Goal: Information Seeking & Learning: Learn about a topic

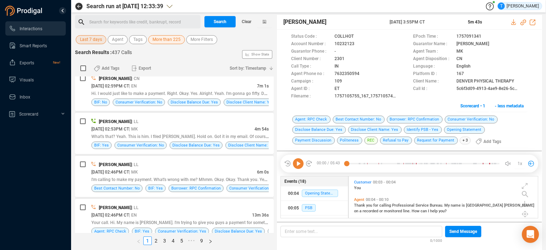
scroll to position [963, 0]
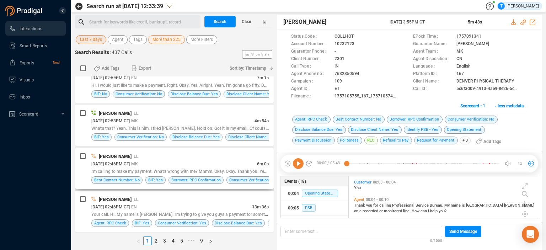
click at [206, 160] on div "[DATE] 02:46PM CT | MK" at bounding box center [174, 163] width 166 height 7
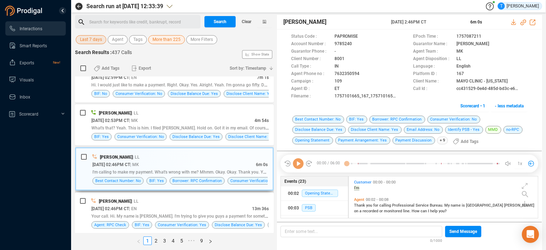
scroll to position [2, 4]
click at [356, 43] on icon at bounding box center [358, 45] width 6 height 6
click at [219, 205] on div "[DATE] 02:46PM CT | EN" at bounding box center [171, 208] width 161 height 7
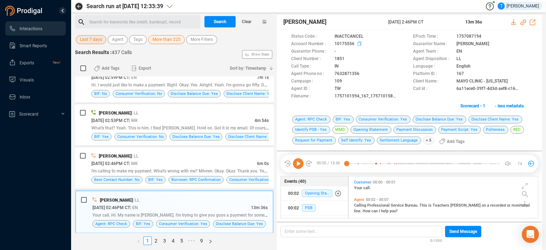
click at [357, 42] on span at bounding box center [381, 44] width 50 height 7
click at [359, 44] on icon at bounding box center [361, 45] width 6 height 6
click at [297, 163] on icon at bounding box center [298, 163] width 11 height 11
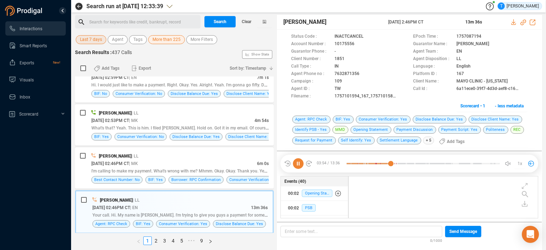
scroll to position [609, 0]
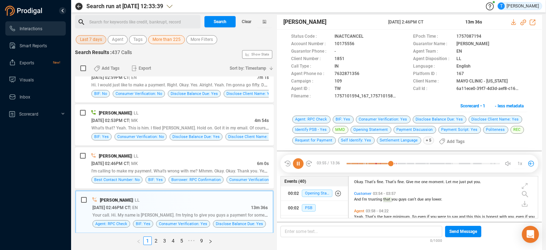
click at [299, 164] on icon at bounding box center [298, 163] width 11 height 11
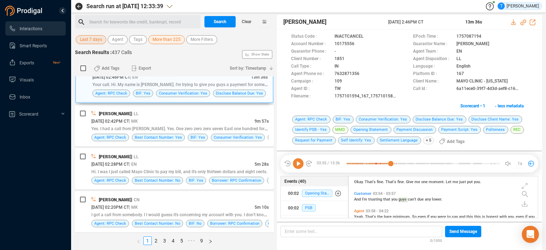
scroll to position [1100, 0]
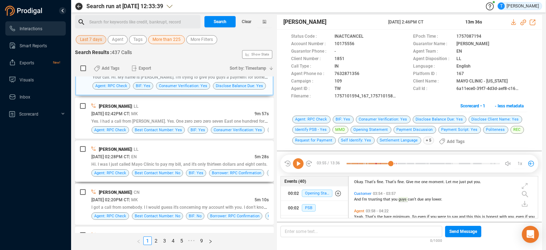
click at [230, 155] on div "[DATE] 02:28PM CT | EN" at bounding box center [172, 156] width 163 height 7
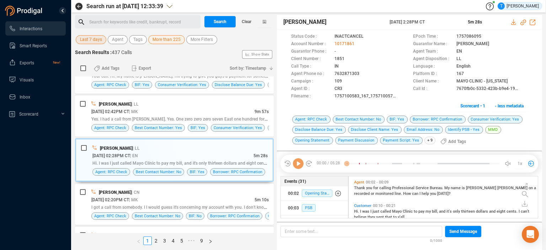
scroll to position [2, 4]
click at [358, 43] on icon at bounding box center [361, 45] width 6 height 6
click at [203, 196] on div "[DATE] 02:20PM CT | MK" at bounding box center [172, 199] width 163 height 7
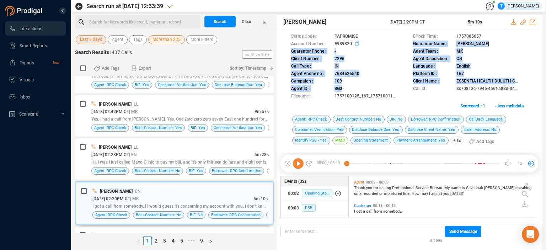
drag, startPoint x: 360, startPoint y: 88, endPoint x: 356, endPoint y: 44, distance: 43.9
click at [356, 44] on div "Status Code : PAPROMISE EPoch Time : 1757085657 Account Number : 9989820 Guaran…" at bounding box center [409, 66] width 236 height 67
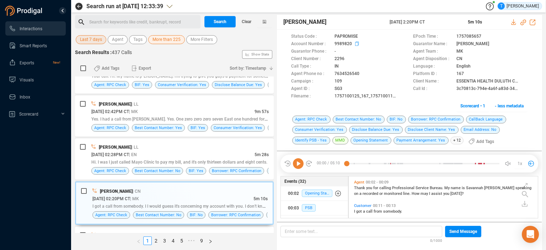
click at [356, 44] on icon at bounding box center [358, 45] width 6 height 6
click at [358, 43] on icon at bounding box center [357, 44] width 4 height 4
click at [514, 21] on icon at bounding box center [514, 22] width 6 height 6
click at [510, 105] on span "- less metadata" at bounding box center [509, 105] width 29 height 11
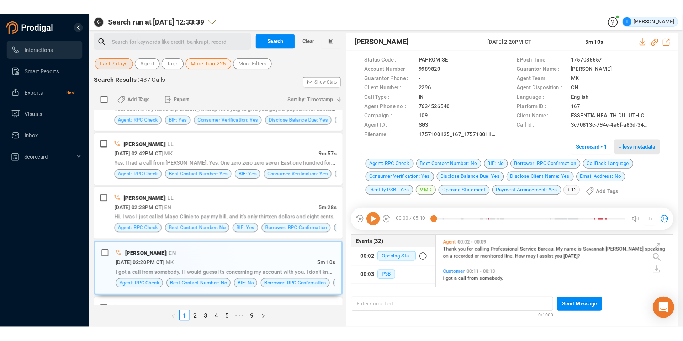
scroll to position [78, 186]
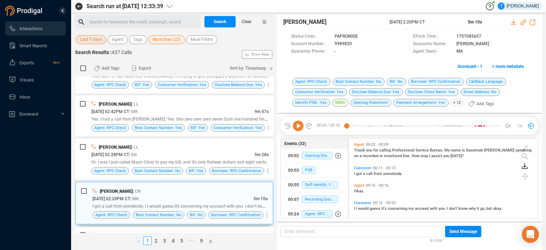
click at [526, 166] on icon at bounding box center [524, 165] width 3 height 4
click at [511, 171] on icon at bounding box center [511, 170] width 6 height 6
click at [357, 43] on icon at bounding box center [358, 45] width 6 height 6
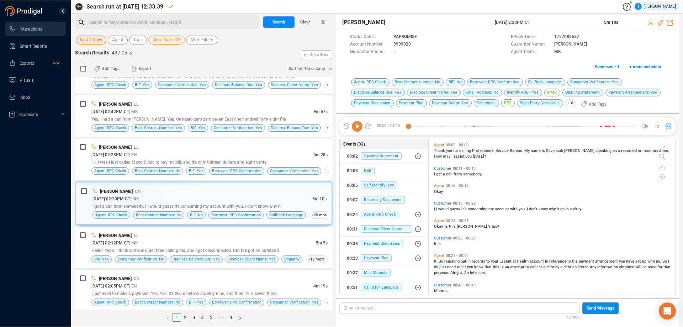
scroll to position [154, 243]
click at [546, 214] on div "Customer 00:16 - 00:22 I I would guess it's concerning my account with you. I d…" at bounding box center [553, 207] width 242 height 17
click at [416, 44] on icon at bounding box center [417, 45] width 6 height 6
click at [546, 21] on icon at bounding box center [650, 22] width 5 height 6
click at [546, 166] on icon at bounding box center [662, 166] width 6 height 6
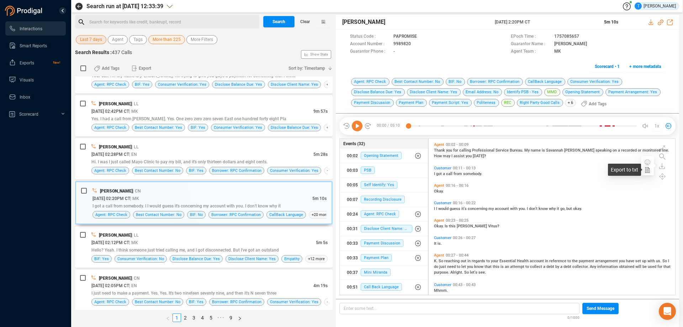
click at [546, 171] on icon at bounding box center [647, 170] width 6 height 6
click at [546, 169] on div "Customer 00:11 - 00:13" at bounding box center [553, 168] width 239 height 5
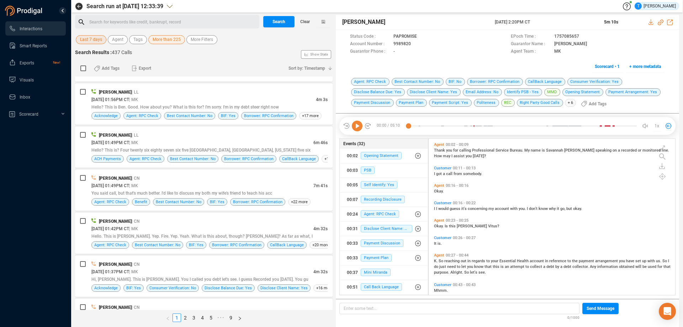
scroll to position [1384, 0]
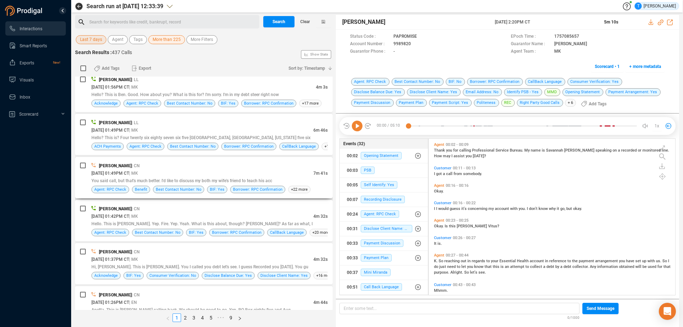
click at [295, 174] on div "[DATE] 01:49PM CT | MK" at bounding box center [202, 172] width 222 height 7
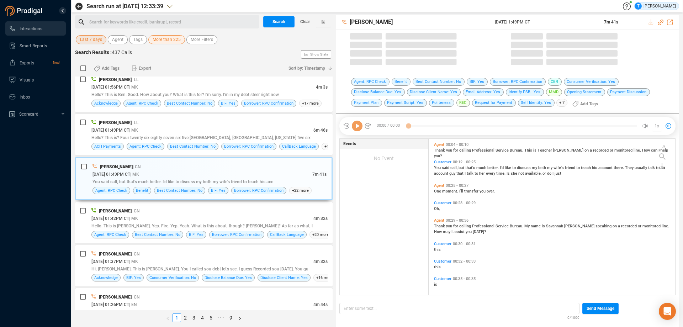
scroll to position [154, 243]
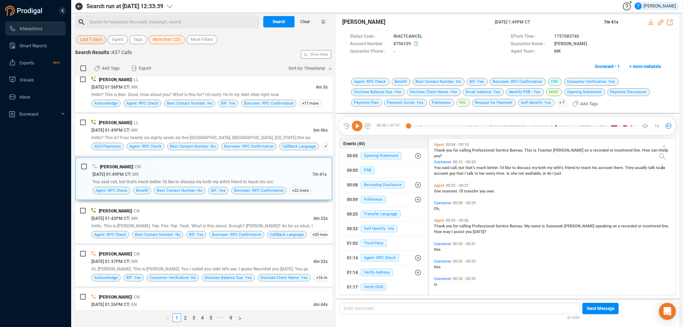
click at [415, 43] on icon at bounding box center [417, 45] width 6 height 6
click at [546, 22] on icon at bounding box center [651, 22] width 6 height 6
click at [546, 194] on div "Agent 00:25 - 00:27 One moment. I'll transfer you over." at bounding box center [553, 188] width 242 height 14
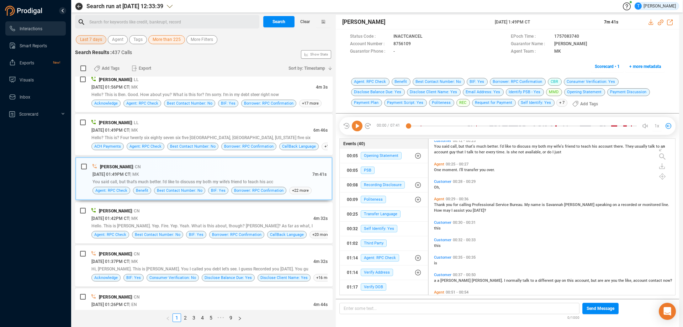
scroll to position [0, 0]
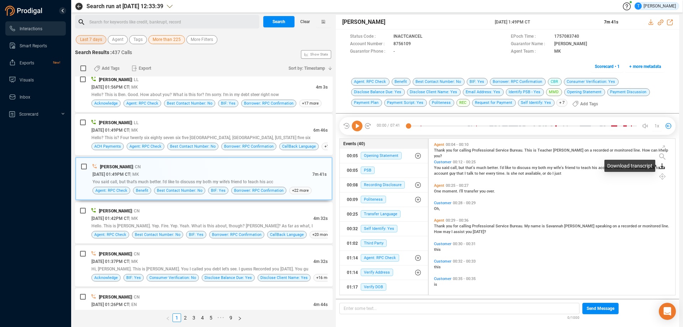
click at [546, 166] on icon at bounding box center [661, 165] width 3 height 4
click at [546, 170] on icon at bounding box center [647, 170] width 6 height 6
click at [416, 43] on icon at bounding box center [417, 45] width 6 height 6
